Goal: Information Seeking & Learning: Learn about a topic

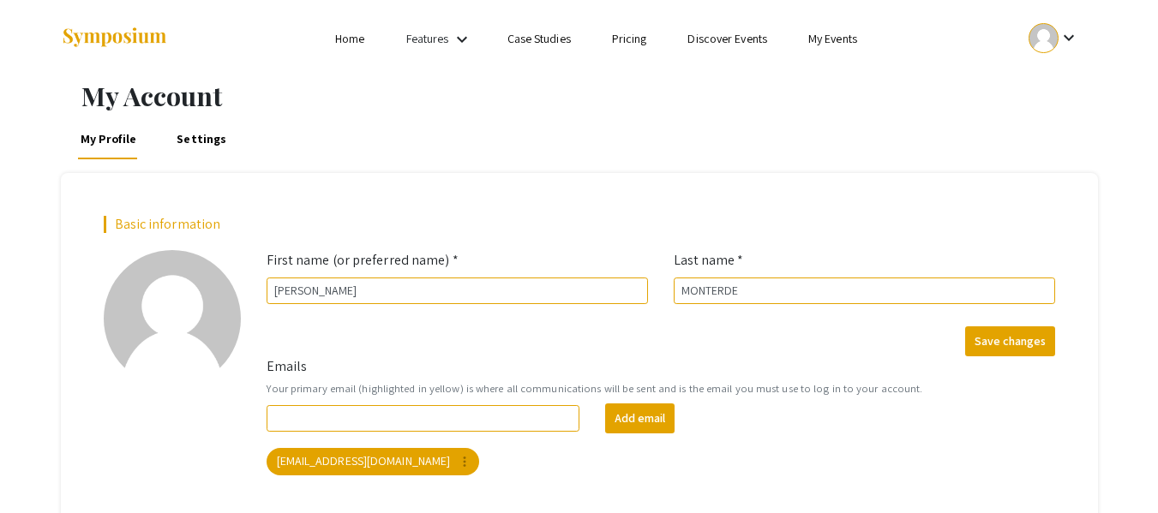
click at [492, 488] on div "Emails Your primary email (highlighted in yellow) is where all communications w…" at bounding box center [661, 422] width 814 height 133
click at [394, 458] on mat-chip "[EMAIL_ADDRESS][DOMAIN_NAME] more_vert" at bounding box center [373, 461] width 213 height 27
click at [438, 422] on input "Emails" at bounding box center [424, 418] width 314 height 27
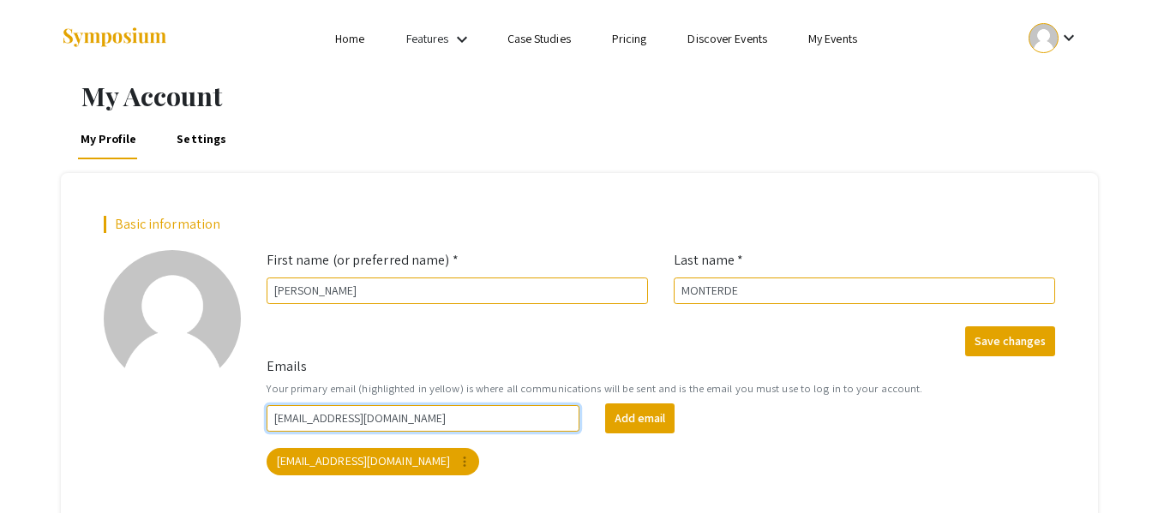
type input "[EMAIL_ADDRESS][DOMAIN_NAME]"
click at [732, 432] on div "Add email" at bounding box center [761, 419] width 339 height 30
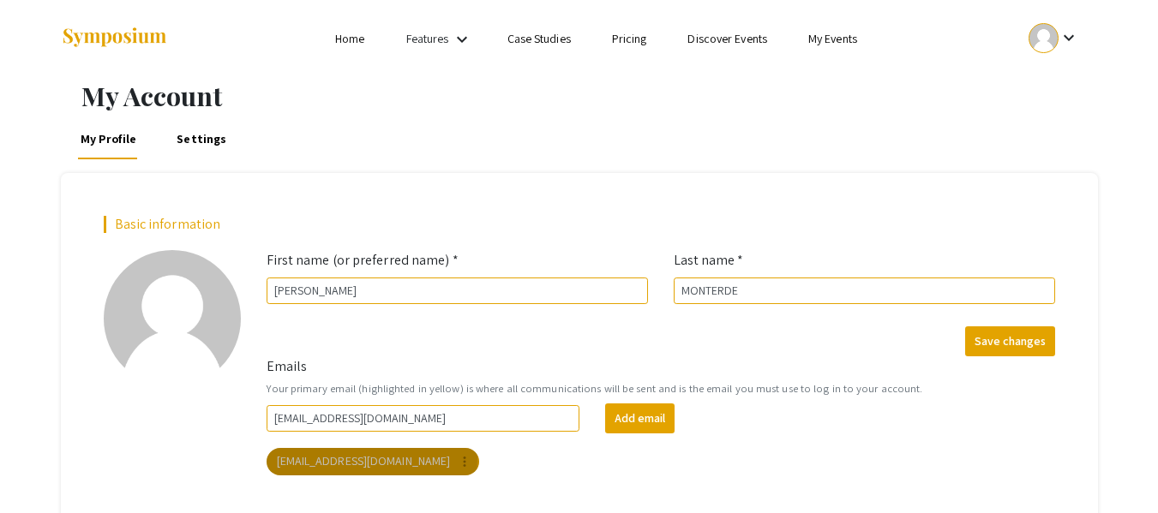
click at [371, 458] on mat-chip "[EMAIL_ADDRESS][DOMAIN_NAME] more_vert" at bounding box center [373, 461] width 213 height 27
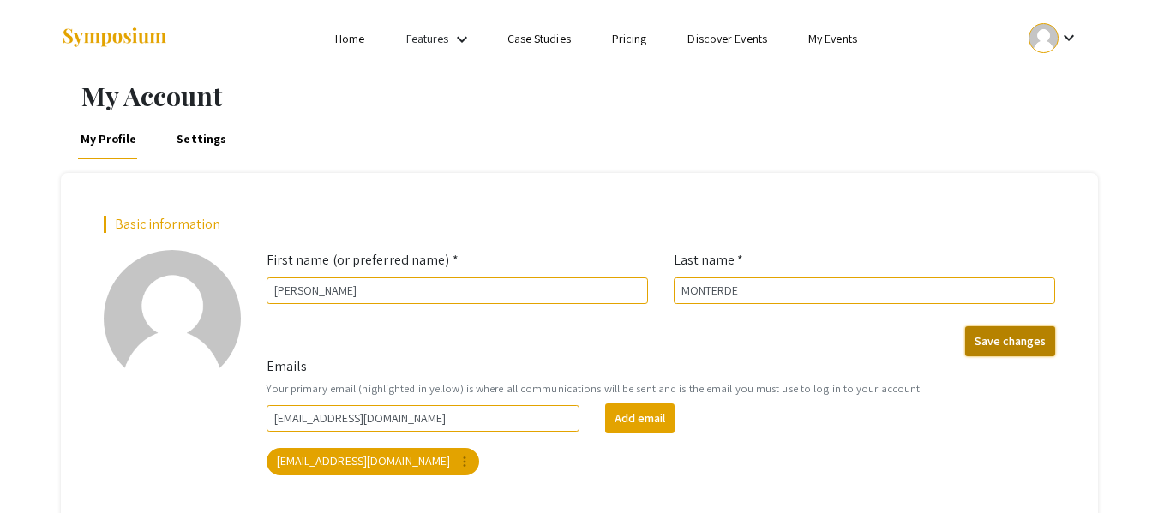
click at [1008, 338] on button "Save changes" at bounding box center [1010, 342] width 90 height 30
click at [552, 33] on link "Case Studies" at bounding box center [538, 38] width 63 height 15
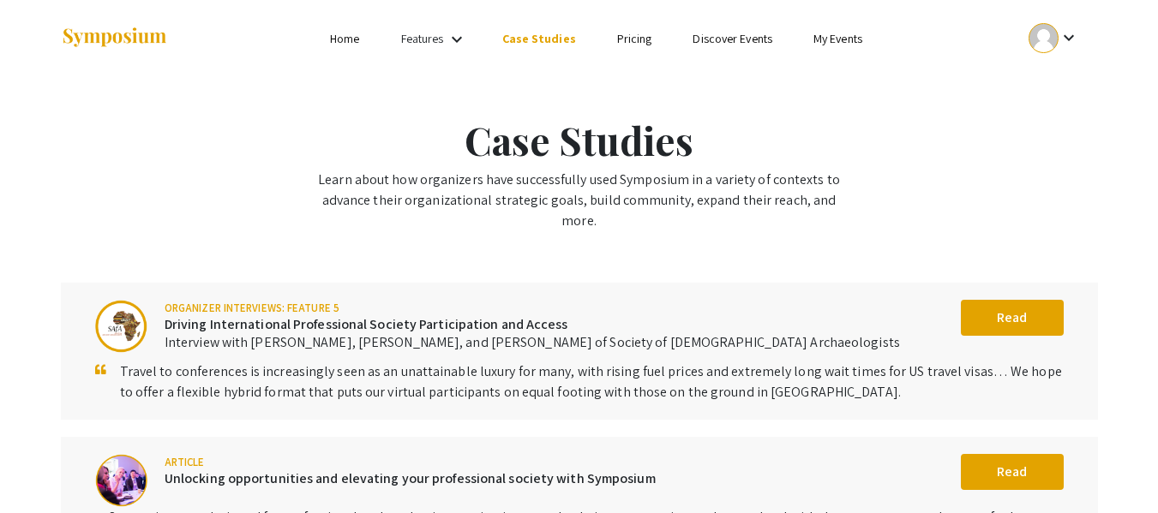
drag, startPoint x: 564, startPoint y: 50, endPoint x: 500, endPoint y: 42, distance: 63.9
click at [564, 50] on ul "Skip navigation Home Features keyboard_arrow_down Case Studies Pricing Discover…" at bounding box center [579, 38] width 342 height 77
click at [344, 33] on link "Home" at bounding box center [344, 38] width 29 height 15
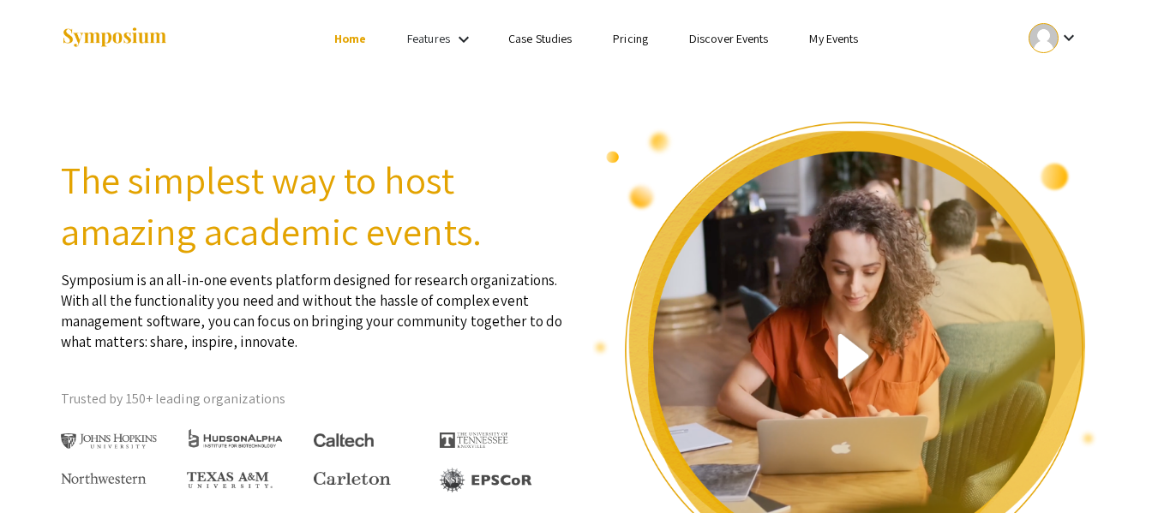
click at [436, 38] on link "Features" at bounding box center [428, 38] width 43 height 15
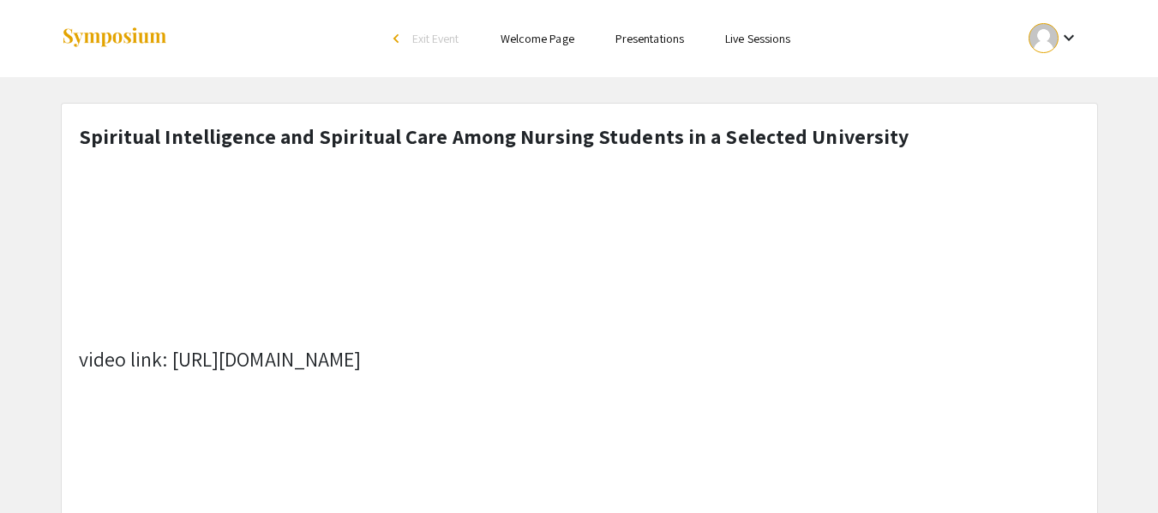
select select "custom"
type input "0"
select select "custom"
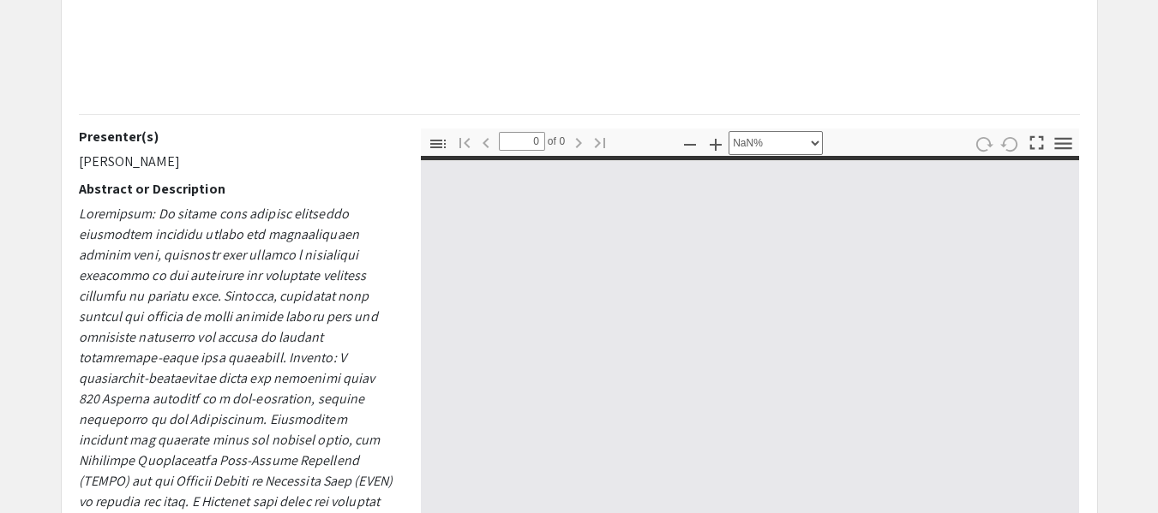
type input "1"
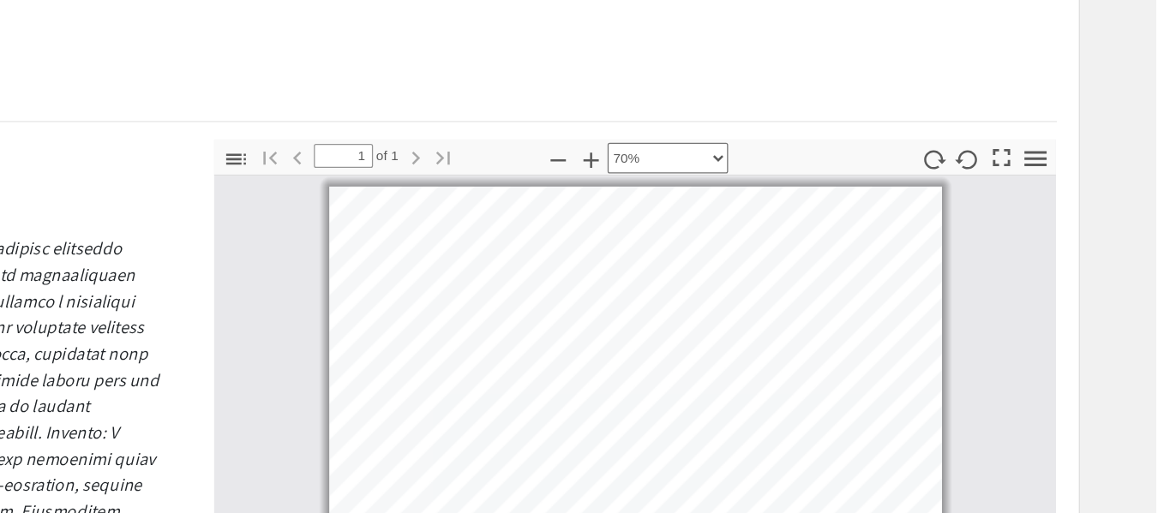
scroll to position [560, 0]
click at [692, 124] on icon "button" at bounding box center [690, 126] width 21 height 21
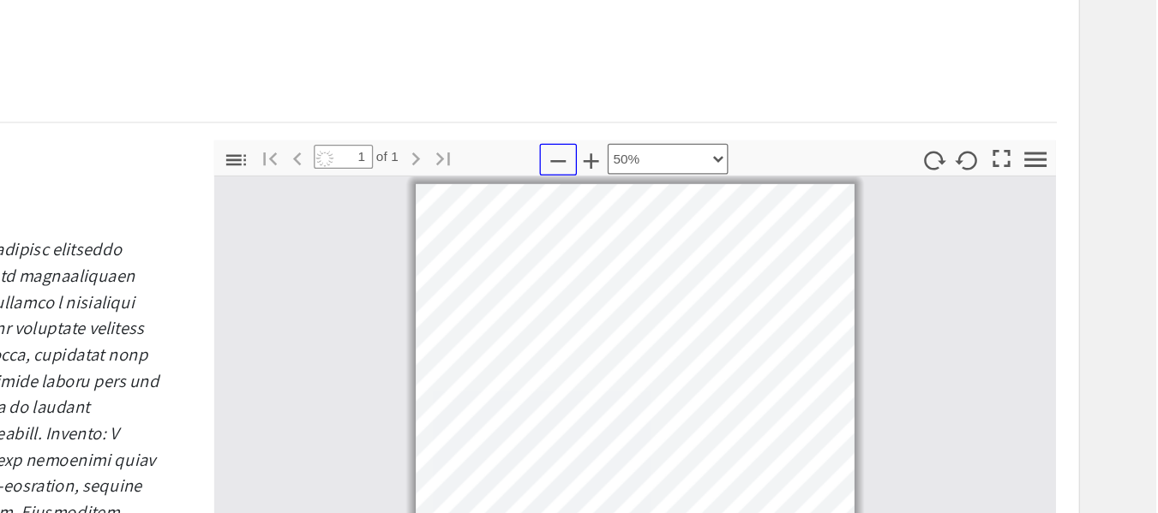
click at [692, 124] on icon "button" at bounding box center [690, 126] width 21 height 21
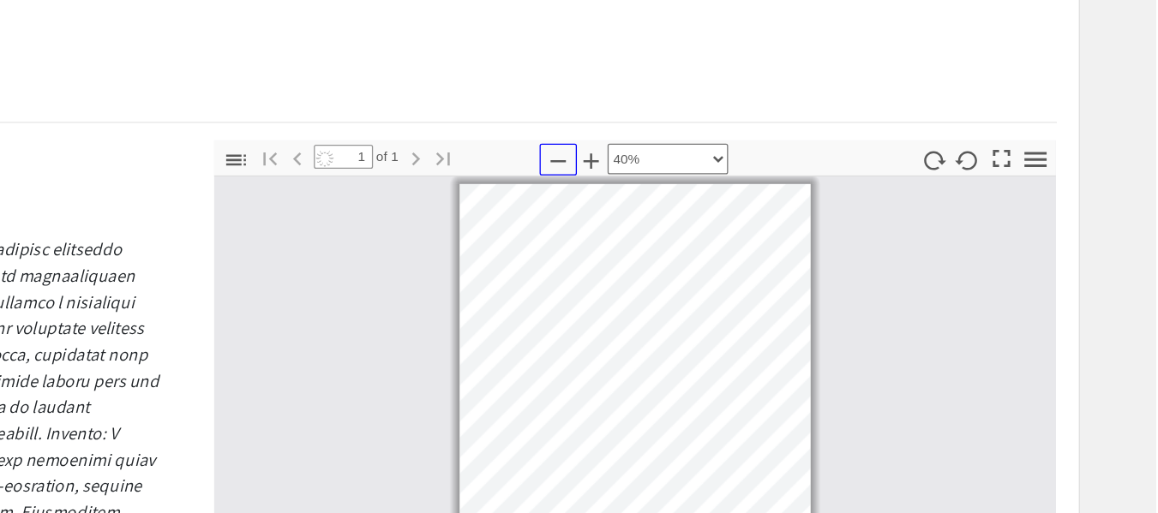
scroll to position [4, 0]
drag, startPoint x: 692, startPoint y: 124, endPoint x: 717, endPoint y: 123, distance: 24.9
click at [717, 123] on div "Zoom Out Zoom In Automatic Zoom Actual Size Page Fit Page Width 50% 100% 125% 1…" at bounding box center [750, 125] width 146 height 31
click at [717, 123] on icon "button" at bounding box center [715, 126] width 21 height 21
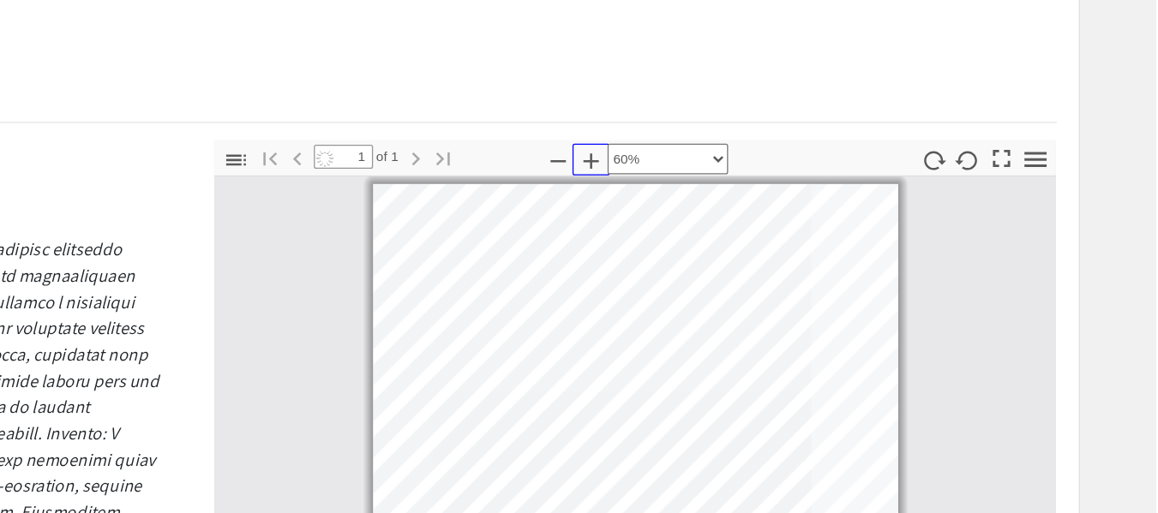
click at [717, 123] on icon "button" at bounding box center [715, 126] width 21 height 21
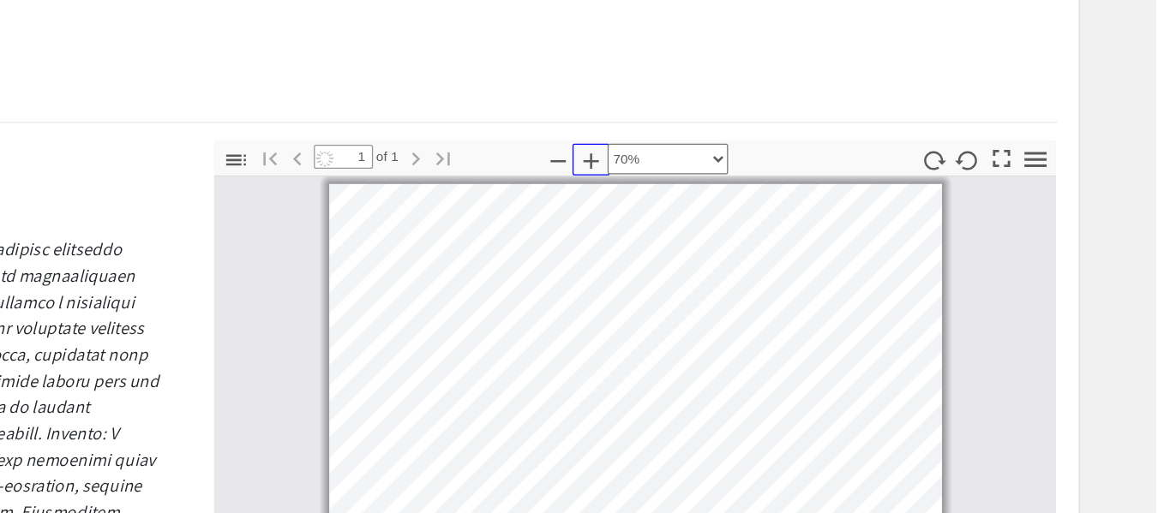
scroll to position [2, 0]
click at [717, 123] on icon "button" at bounding box center [715, 126] width 21 height 21
select select "custom"
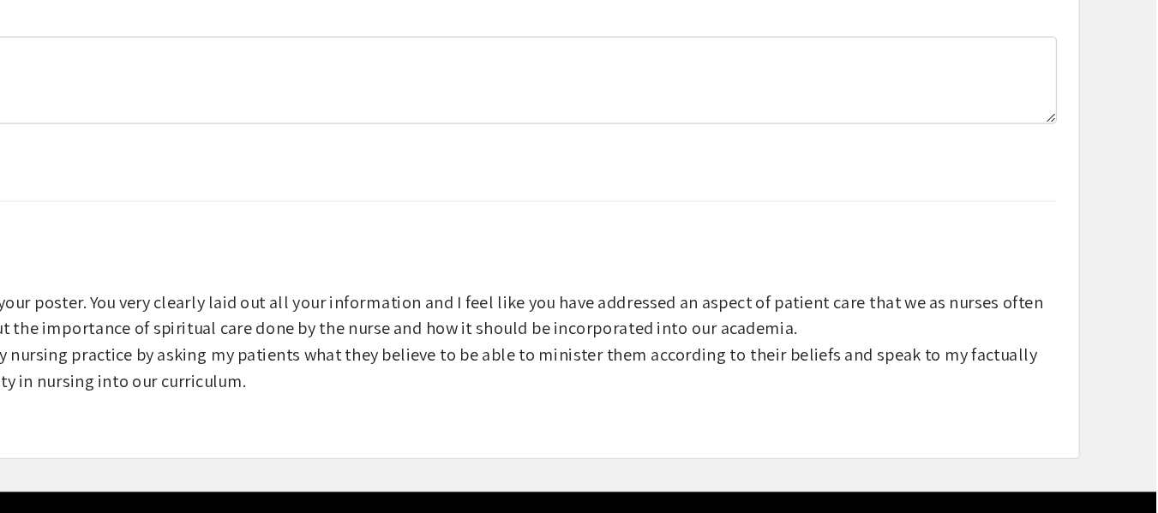
scroll to position [1221, 0]
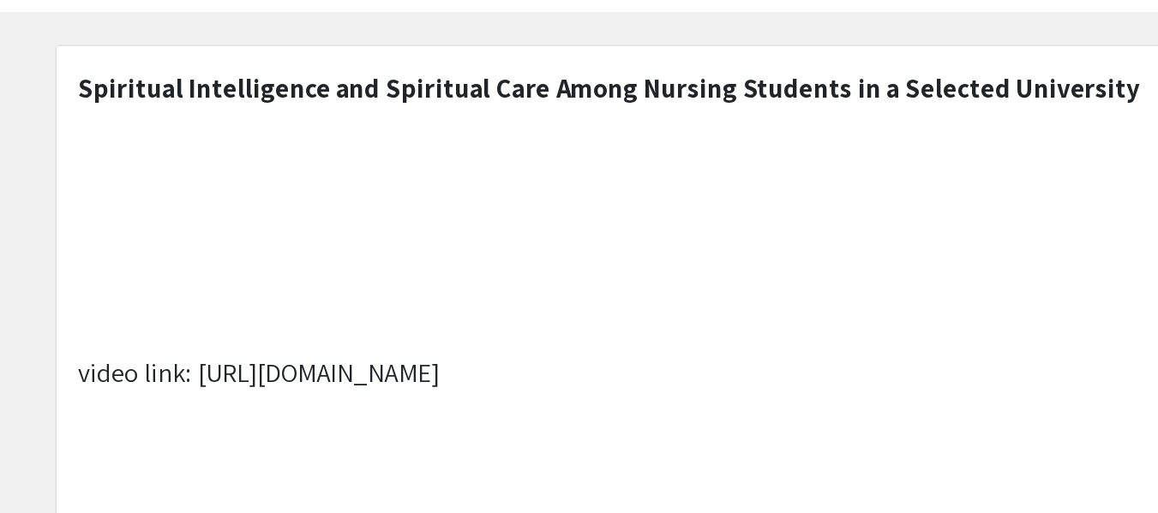
scroll to position [0, 0]
